Goal: Task Accomplishment & Management: Use online tool/utility

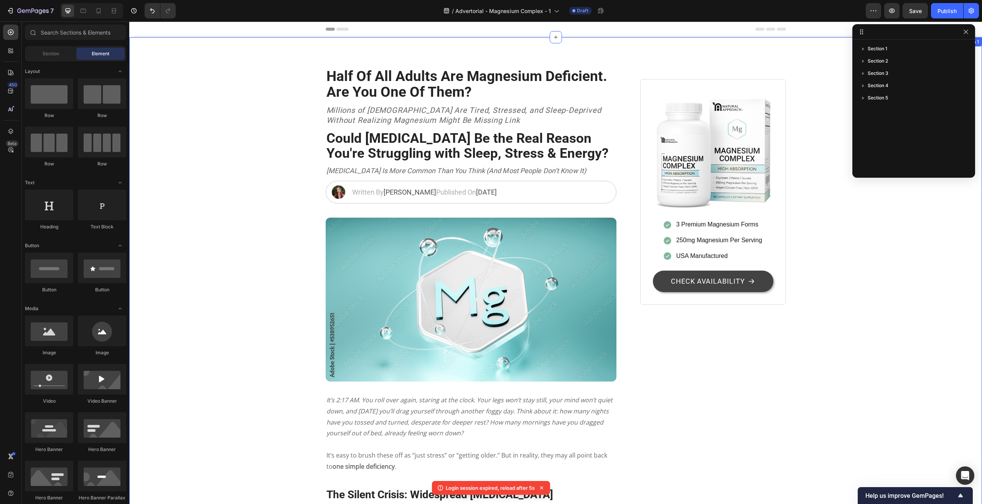
scroll to position [38, 0]
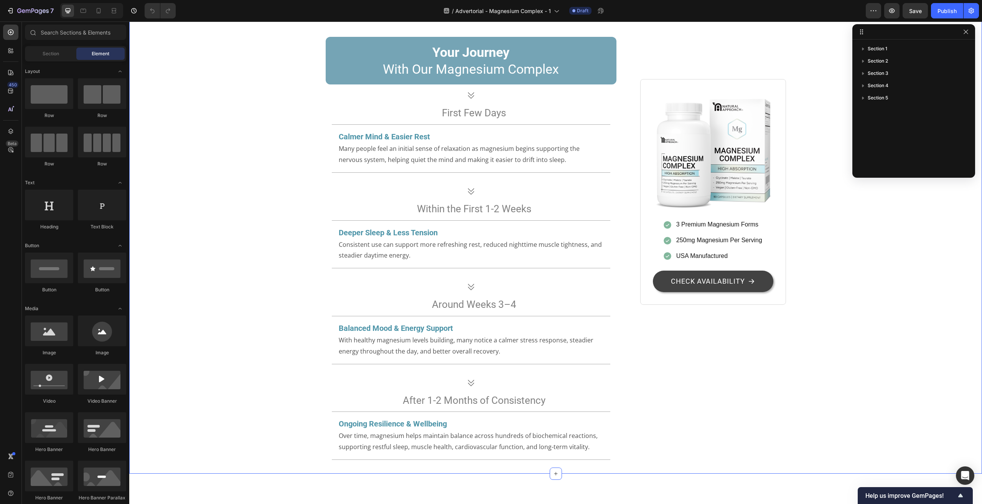
scroll to position [2032, 0]
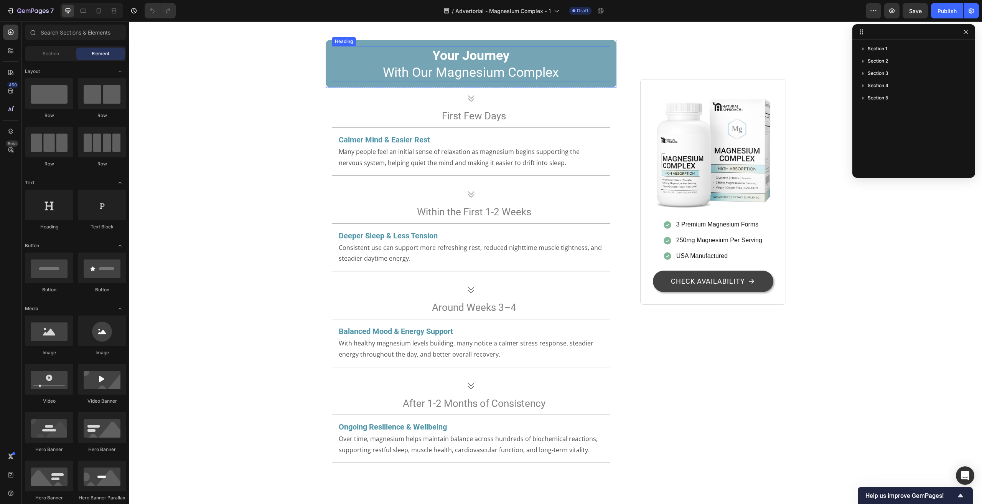
click at [337, 81] on h2 "Your Journey With Our Magnesium Complex" at bounding box center [471, 63] width 279 height 35
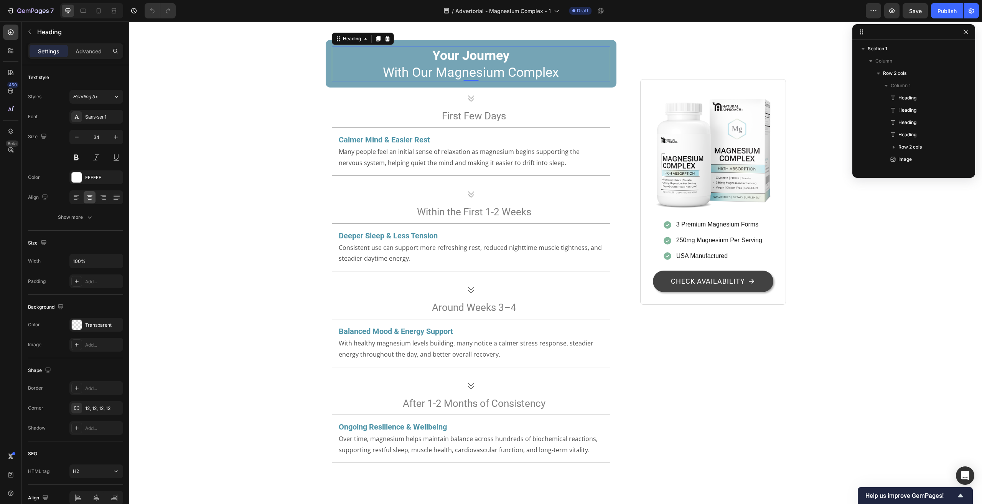
scroll to position [403, 0]
click at [326, 87] on div "Your Journey With Our Magnesium Complex Heading 0 Row" at bounding box center [471, 64] width 291 height 48
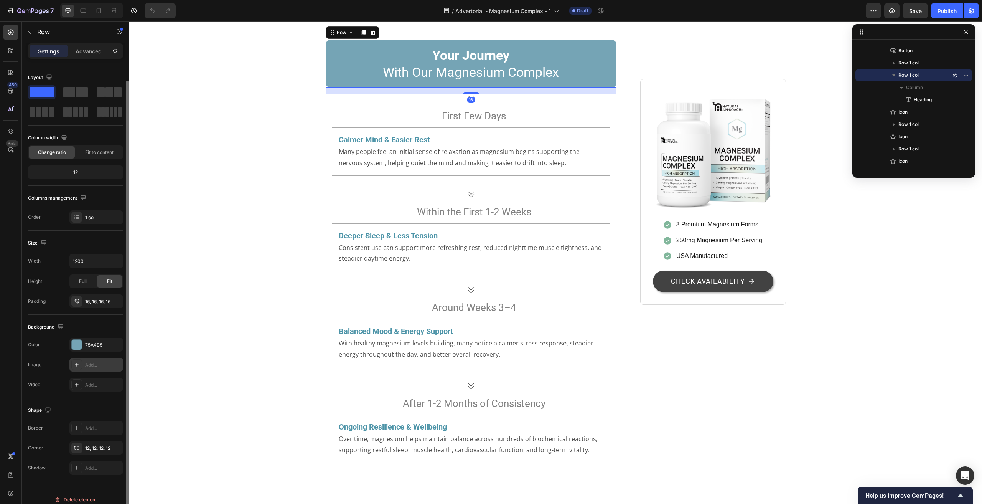
scroll to position [8, 0]
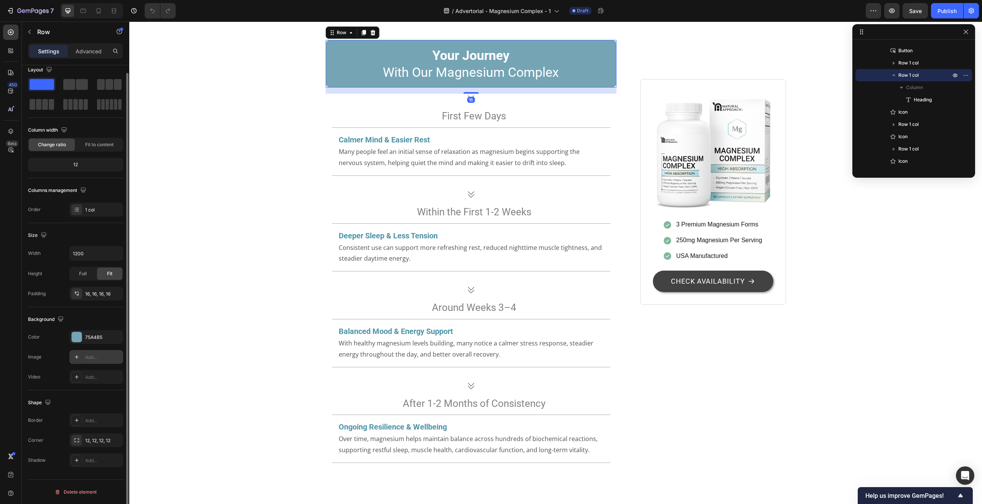
click at [96, 357] on div "Add..." at bounding box center [103, 357] width 36 height 7
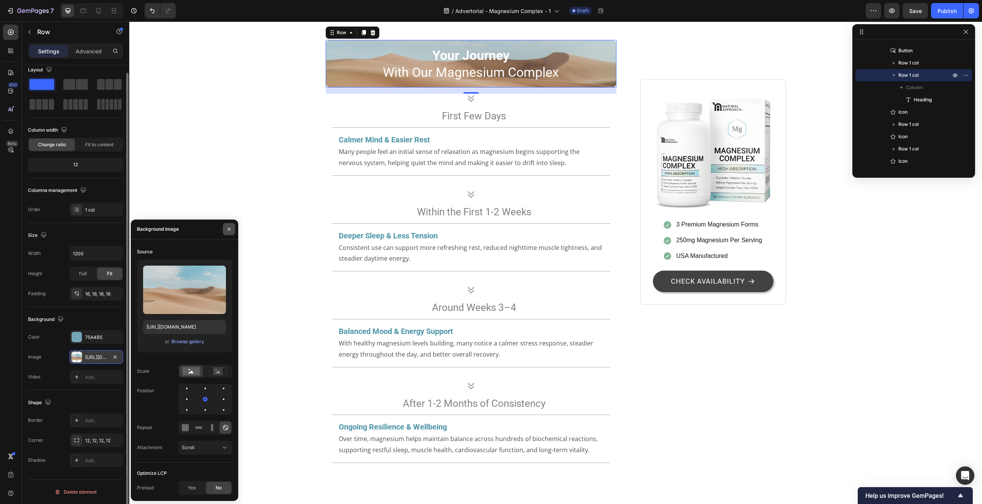
click at [227, 227] on icon "button" at bounding box center [229, 229] width 6 height 6
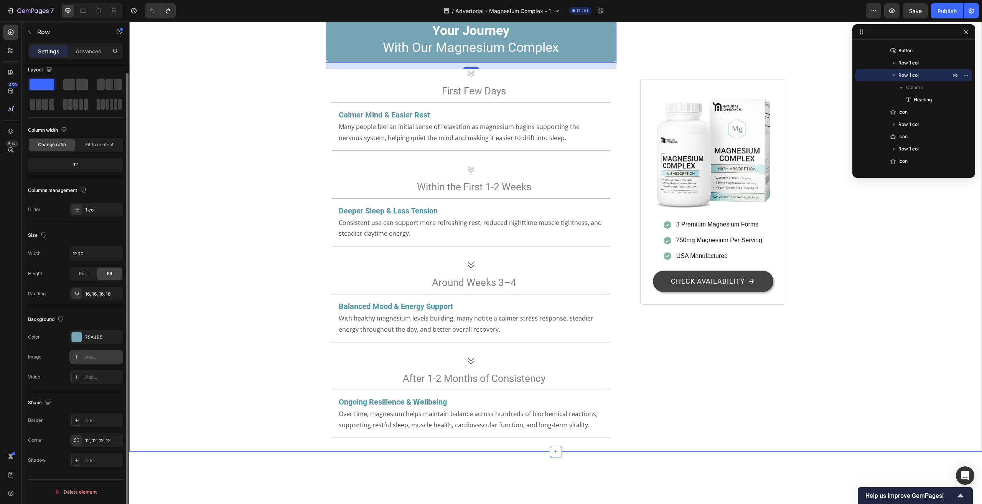
scroll to position [2071, 0]
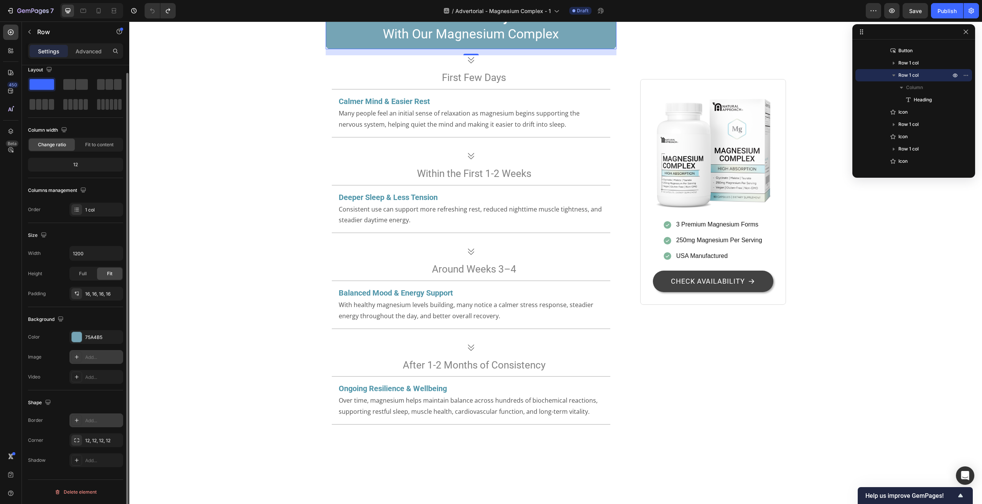
click at [103, 418] on div "Add..." at bounding box center [103, 420] width 36 height 7
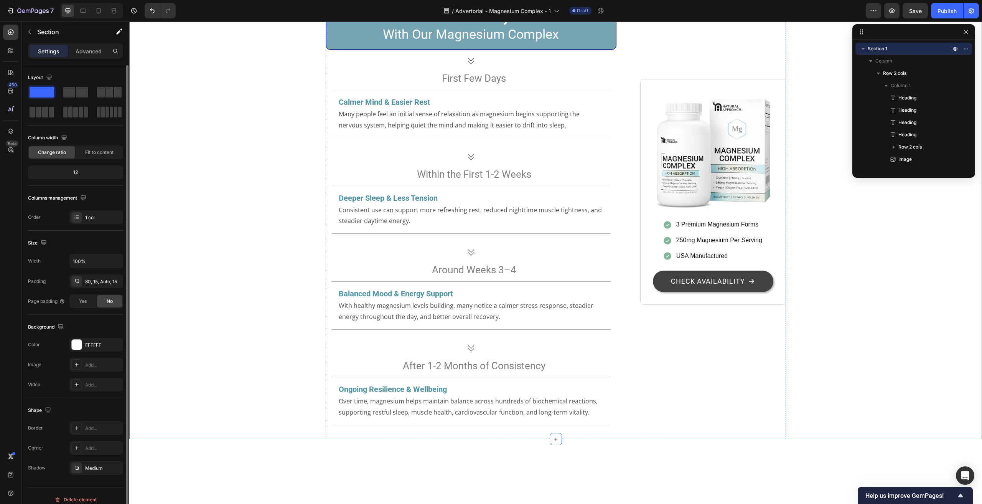
scroll to position [378, 0]
click at [327, 50] on div "Your Journey With Our Magnesium Complex Heading Row" at bounding box center [471, 26] width 291 height 48
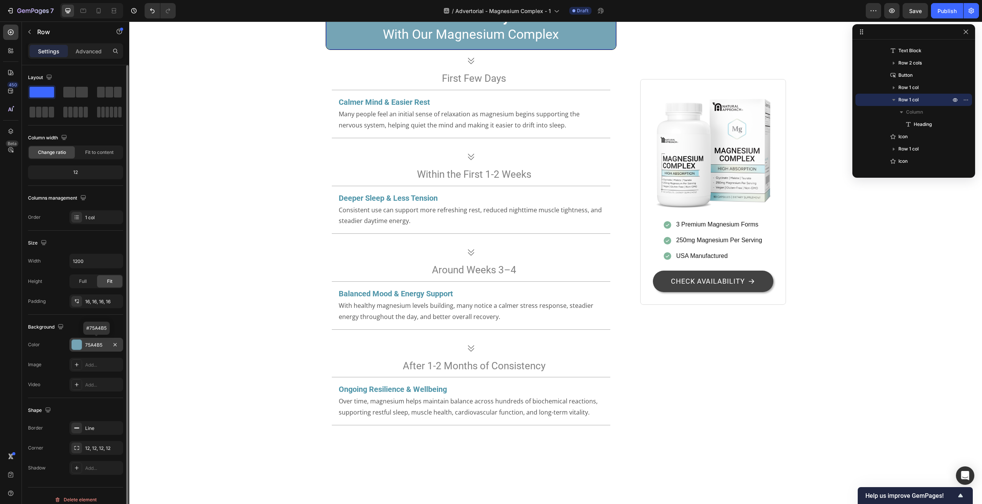
click at [92, 342] on div "75A4B5" at bounding box center [96, 344] width 22 height 7
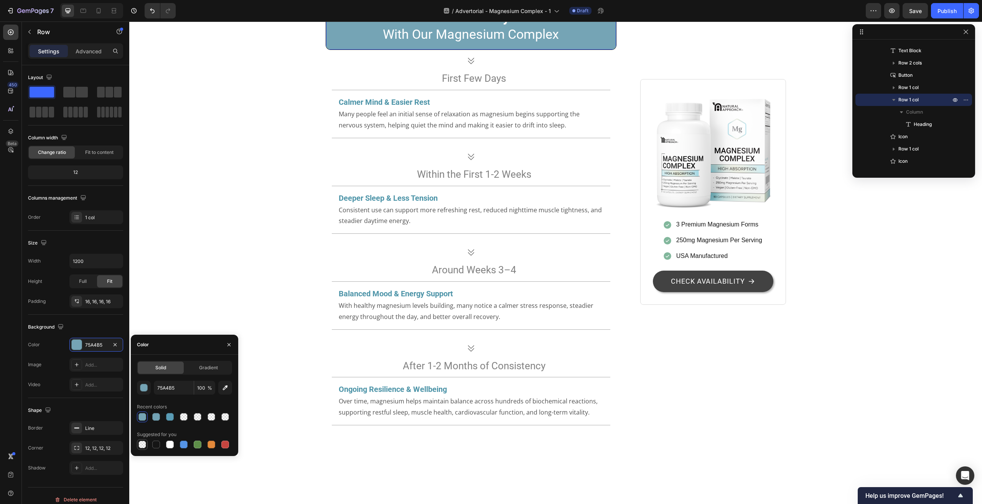
click at [143, 443] on div at bounding box center [142, 444] width 8 height 8
type input "000000"
type input "0"
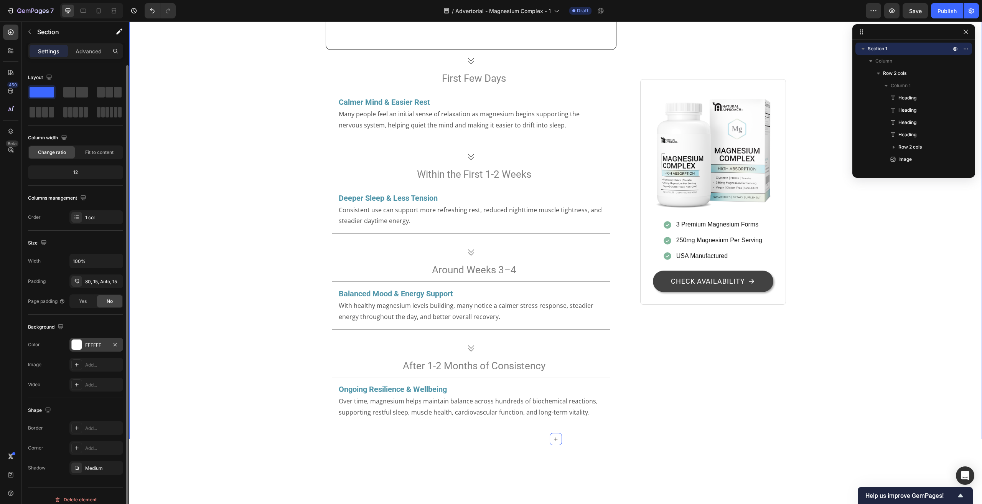
click at [108, 338] on div "FFFFFF" at bounding box center [96, 344] width 54 height 14
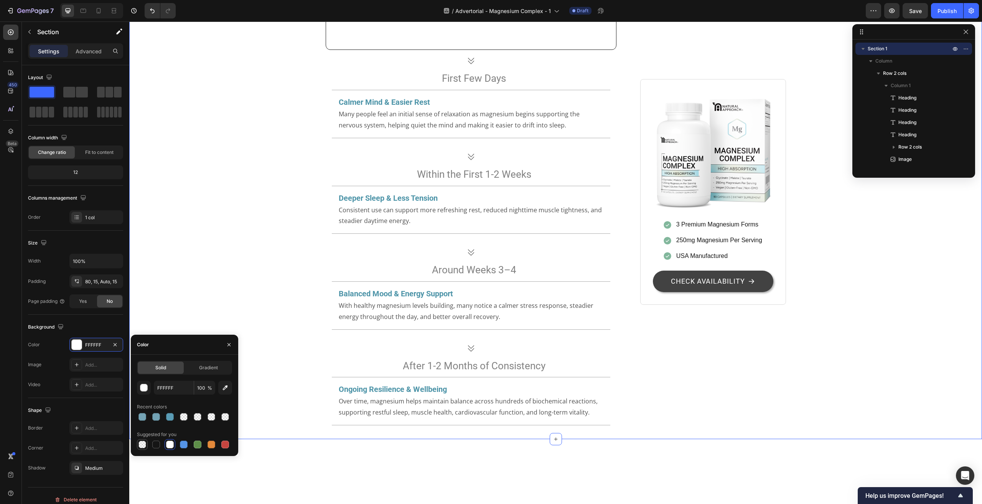
click at [143, 446] on div at bounding box center [142, 444] width 8 height 8
type input "000000"
type input "0"
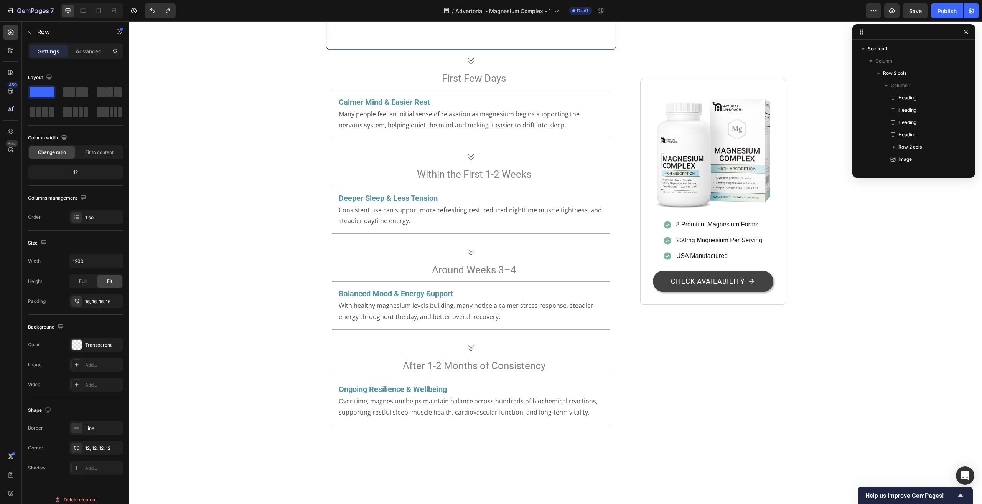
click at [326, 50] on div "Your Journey With Our Magnesium Complex Heading Row 0" at bounding box center [471, 26] width 291 height 48
drag, startPoint x: 276, startPoint y: 345, endPoint x: 282, endPoint y: 345, distance: 5.4
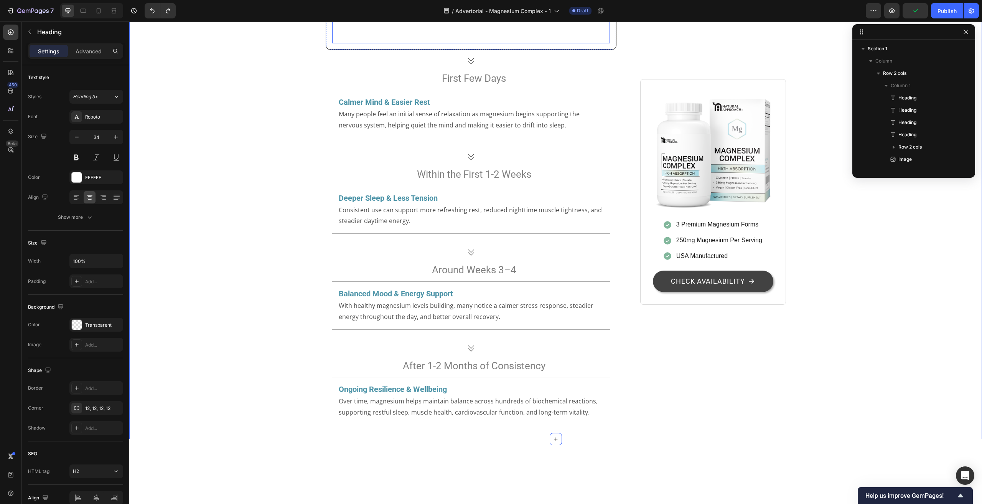
click at [433, 25] on strong "Your Journey" at bounding box center [470, 17] width 77 height 15
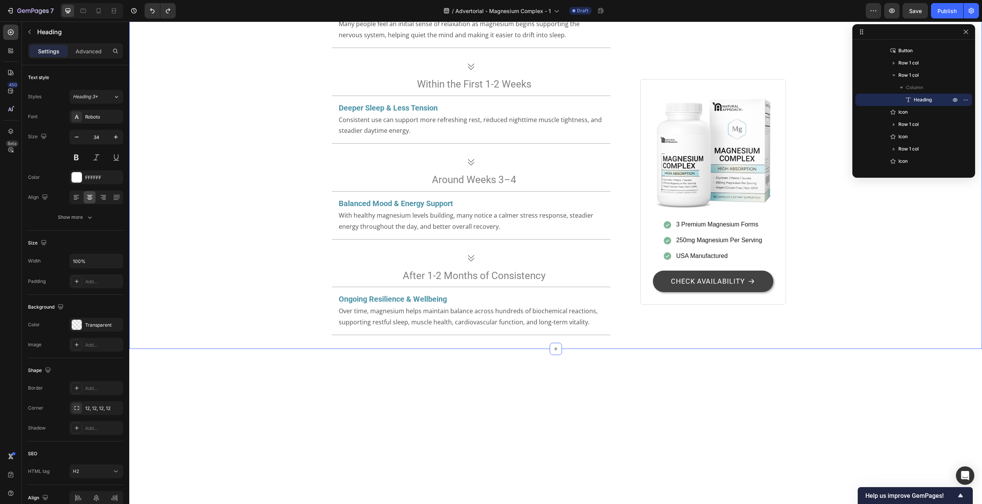
scroll to position [2147, 0]
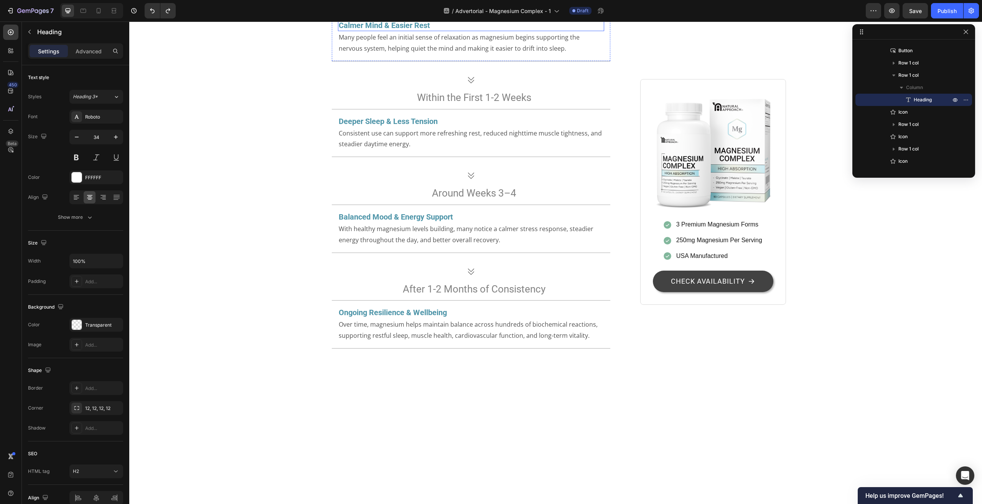
click at [350, 31] on h2 "Calmer Mind & Easier Rest" at bounding box center [471, 26] width 267 height 12
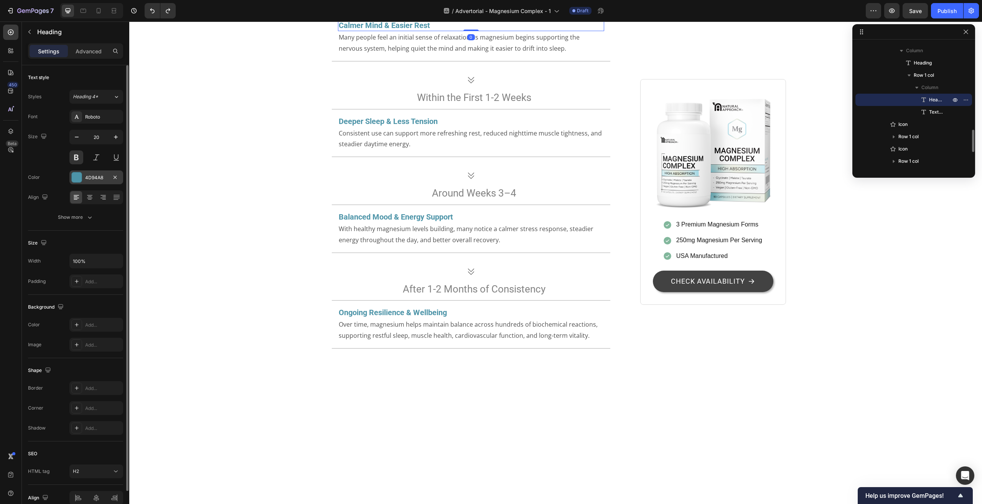
click at [92, 179] on div "4D94A8" at bounding box center [96, 177] width 22 height 7
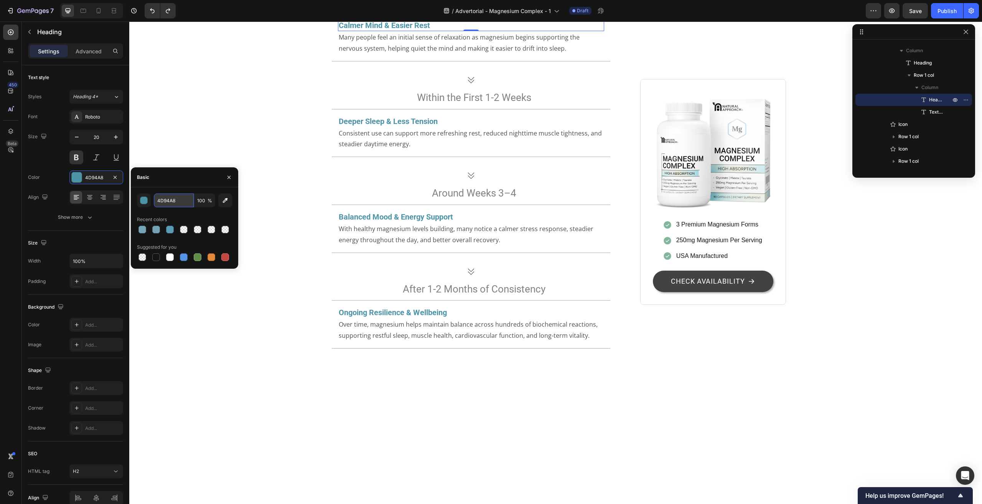
click at [174, 204] on input "4D94A8" at bounding box center [174, 200] width 40 height 14
click at [230, 179] on icon "button" at bounding box center [229, 177] width 6 height 6
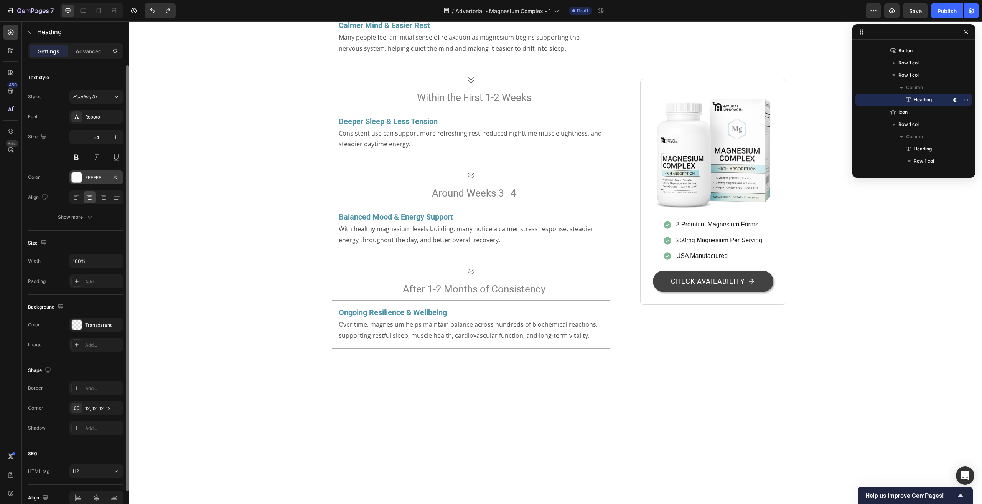
click at [94, 177] on div "FFFFFF" at bounding box center [96, 177] width 22 height 7
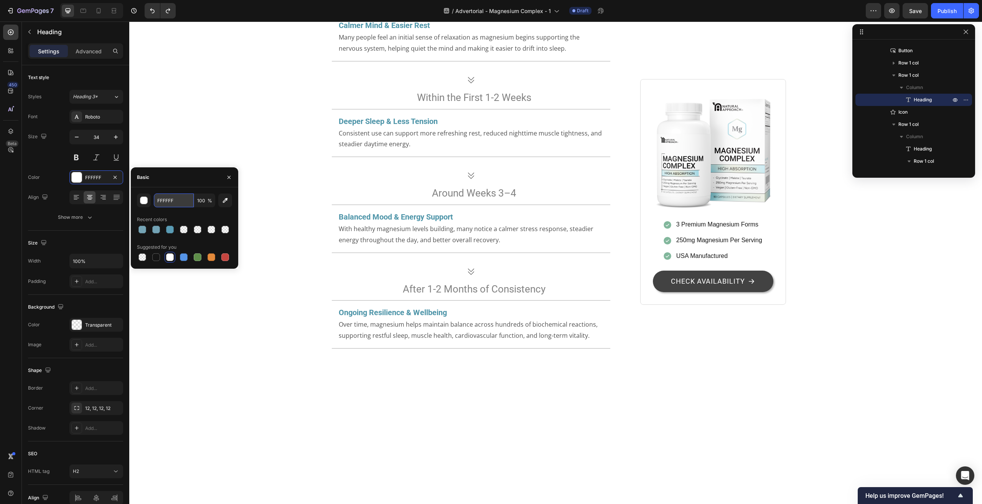
click at [176, 199] on input "FFFFFF" at bounding box center [174, 200] width 40 height 14
paste input "4D94A8"
type input "4D94A8"
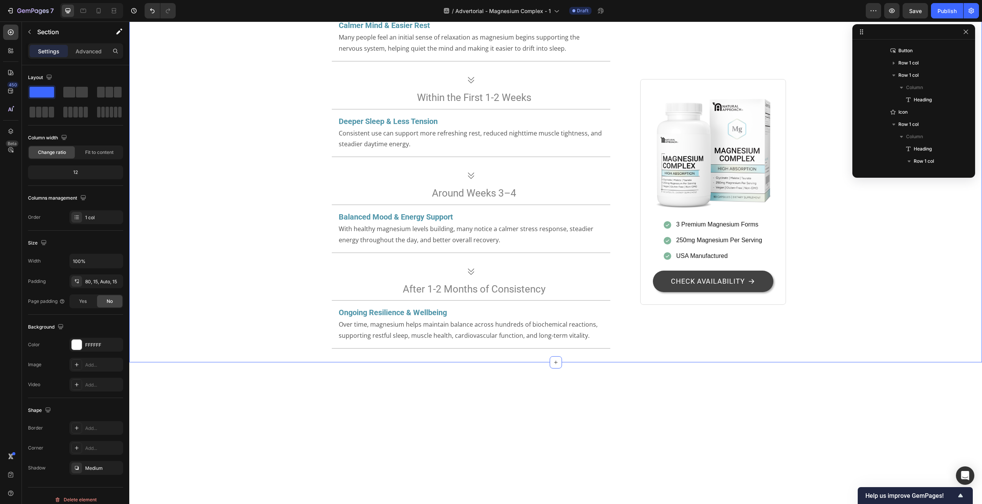
scroll to position [0, 0]
click at [398, 61] on div "Calmer Mind & Easier Rest Heading Many people feel an initial sense of relaxati…" at bounding box center [471, 37] width 279 height 48
click at [94, 431] on div "Line" at bounding box center [96, 428] width 22 height 7
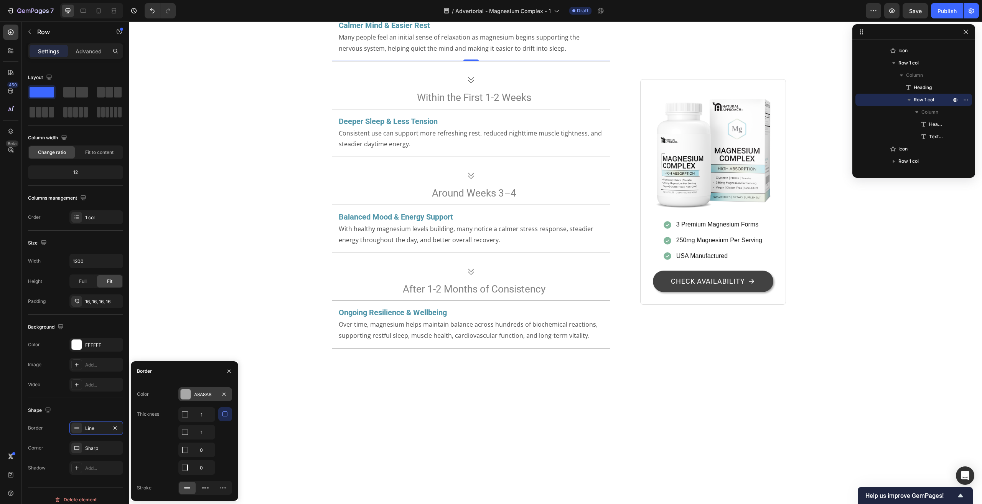
click at [200, 396] on div "A8A8A8" at bounding box center [205, 394] width 22 height 7
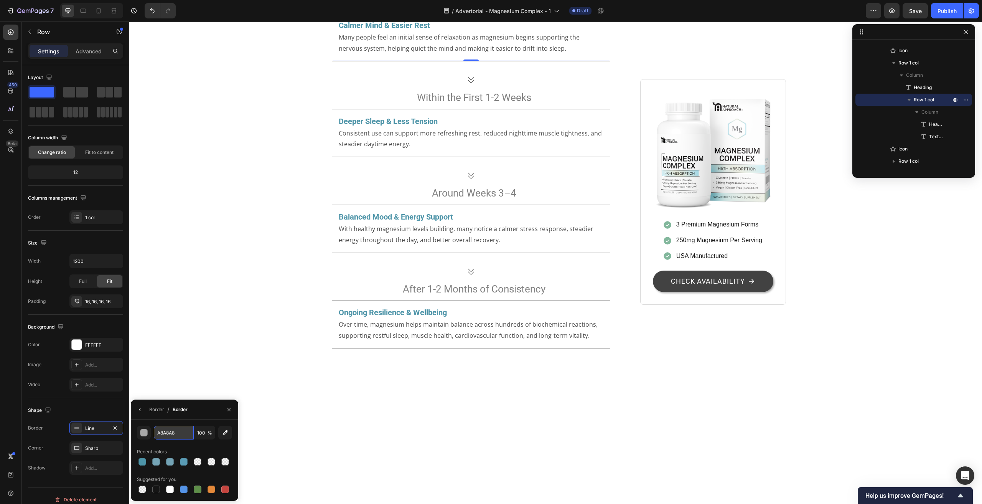
click at [181, 430] on input "A8A8A8" at bounding box center [174, 432] width 40 height 14
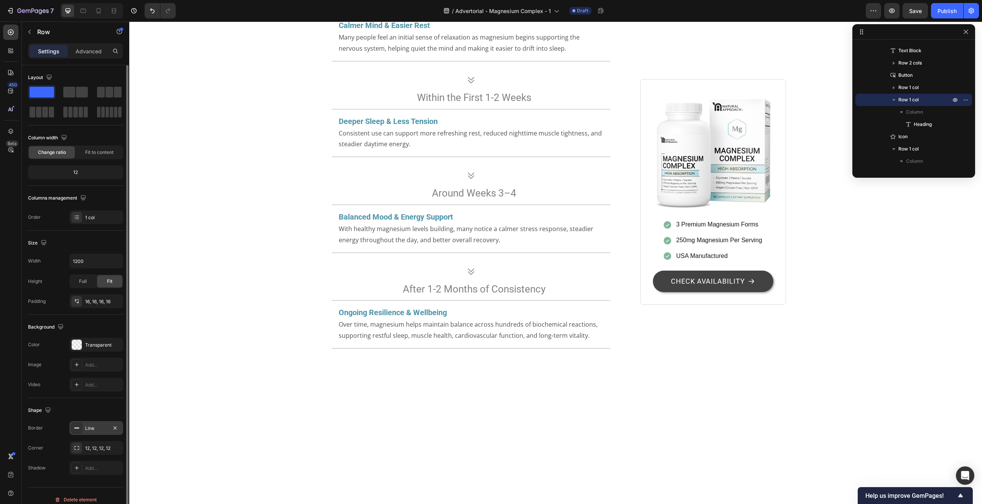
click at [92, 425] on div "Line" at bounding box center [96, 428] width 22 height 7
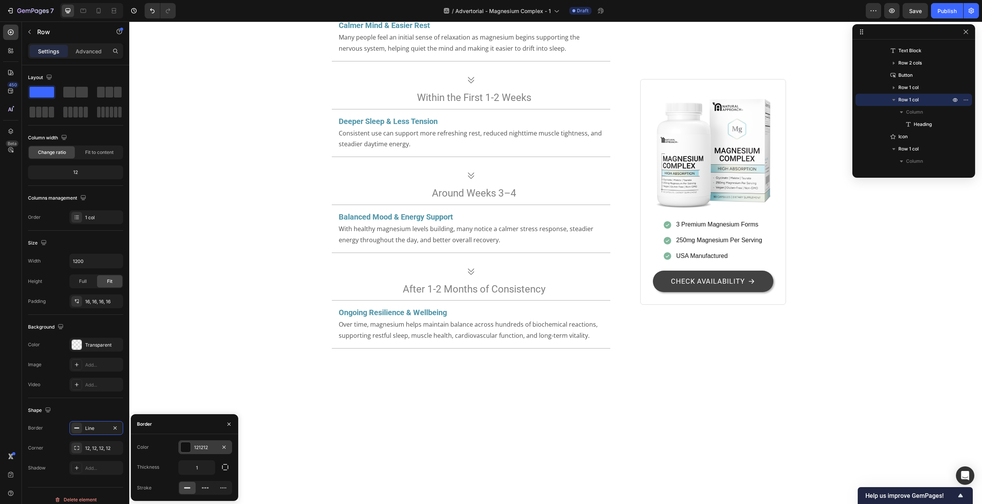
click at [202, 448] on div "121212" at bounding box center [205, 447] width 22 height 7
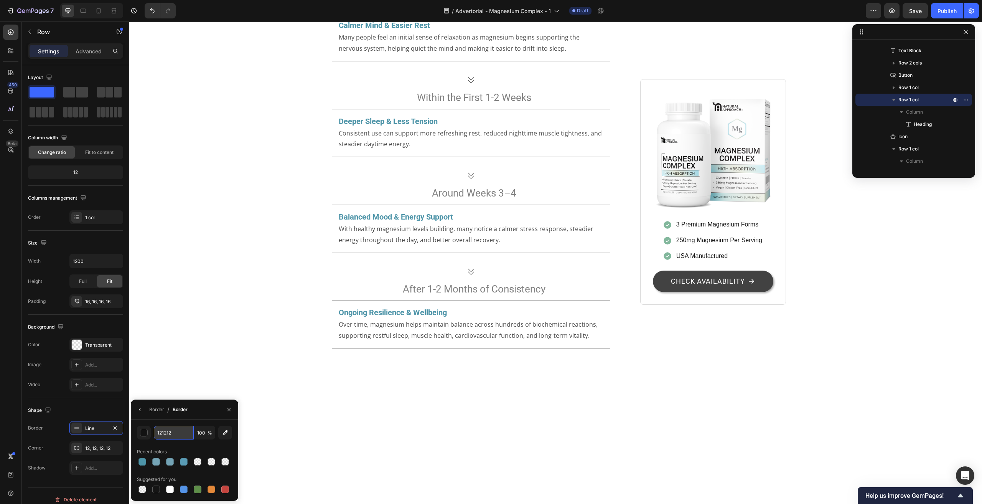
click at [173, 434] on input "121212" at bounding box center [174, 432] width 40 height 14
paste input "A8A8A8"
type input "A8A8A8"
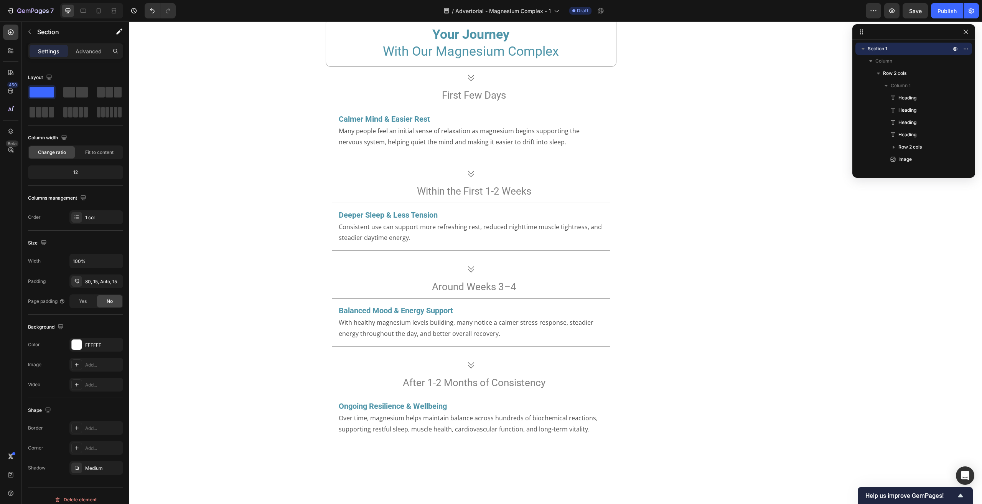
scroll to position [2071, 0]
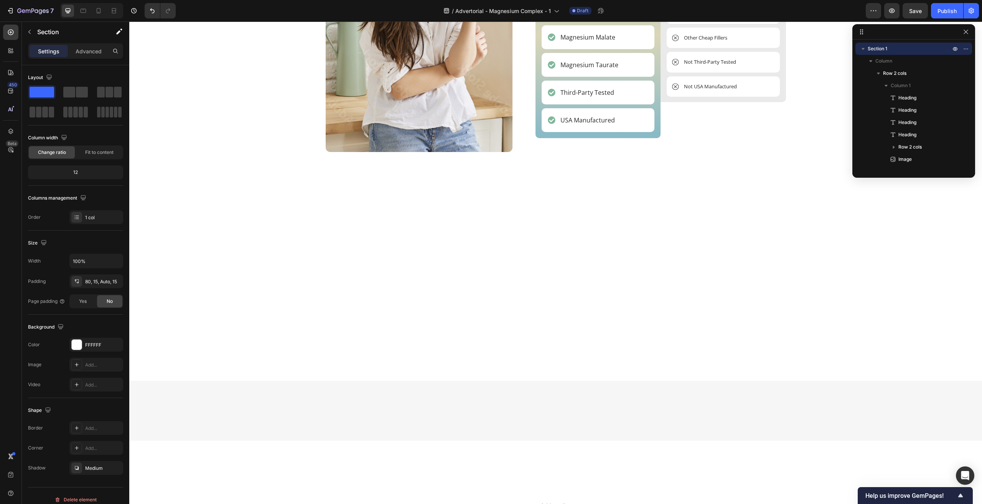
scroll to position [2684, 0]
